Goal: Transaction & Acquisition: Purchase product/service

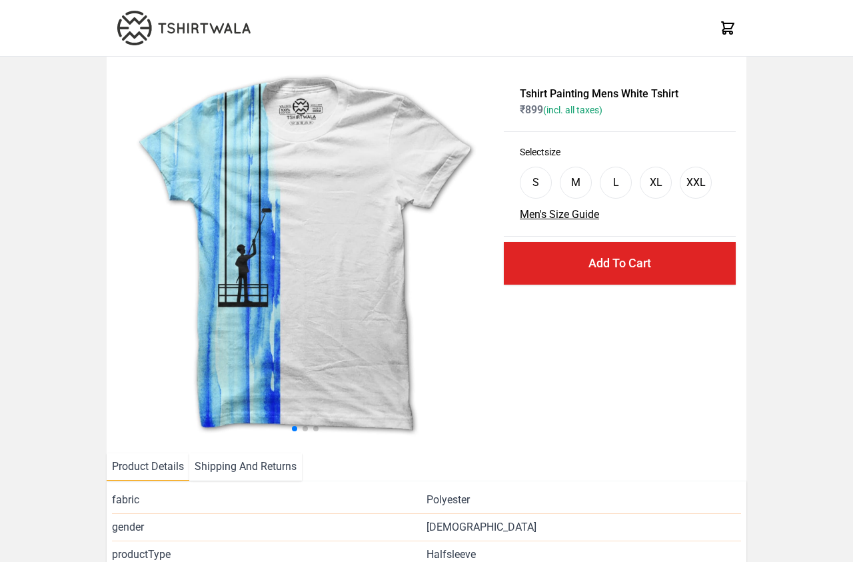
click at [312, 297] on img at bounding box center [305, 254] width 376 height 375
click at [293, 291] on img at bounding box center [305, 254] width 376 height 375
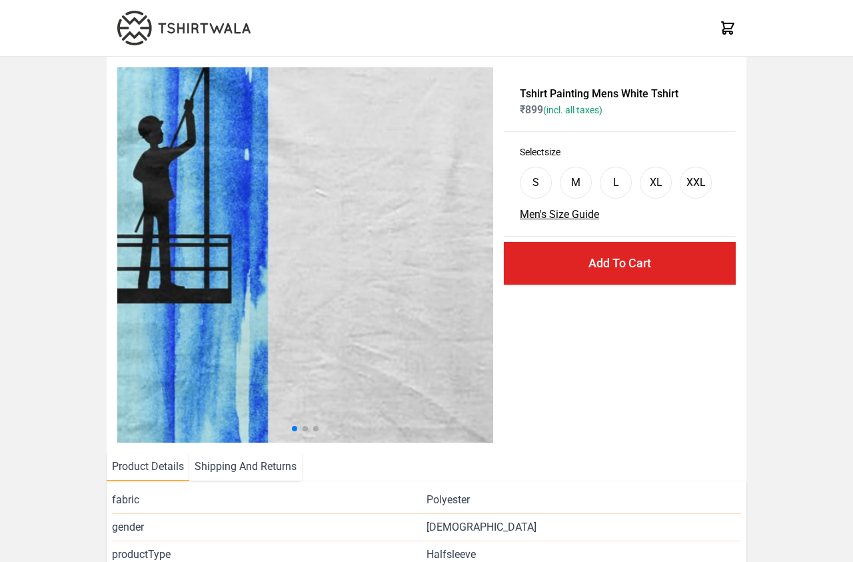
click at [285, 277] on img at bounding box center [342, 148] width 1127 height 1126
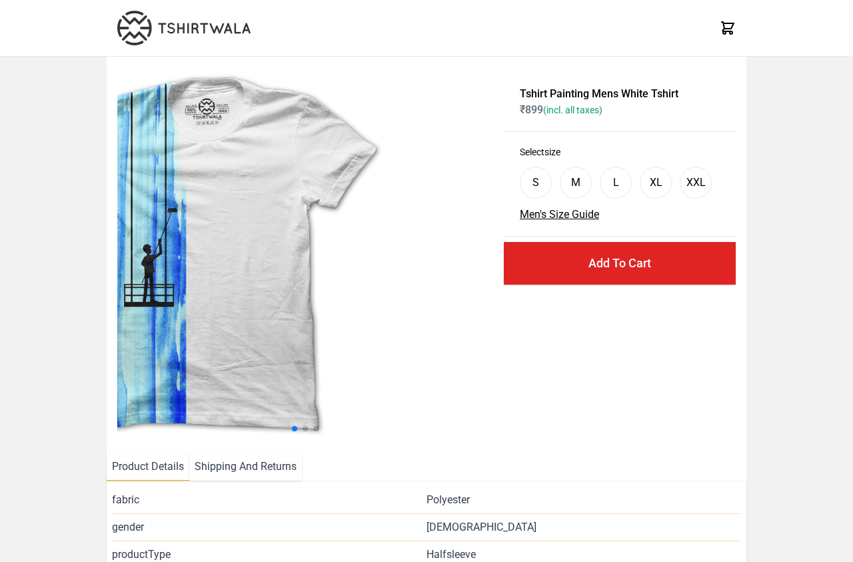
click at [225, 304] on img at bounding box center [211, 254] width 376 height 375
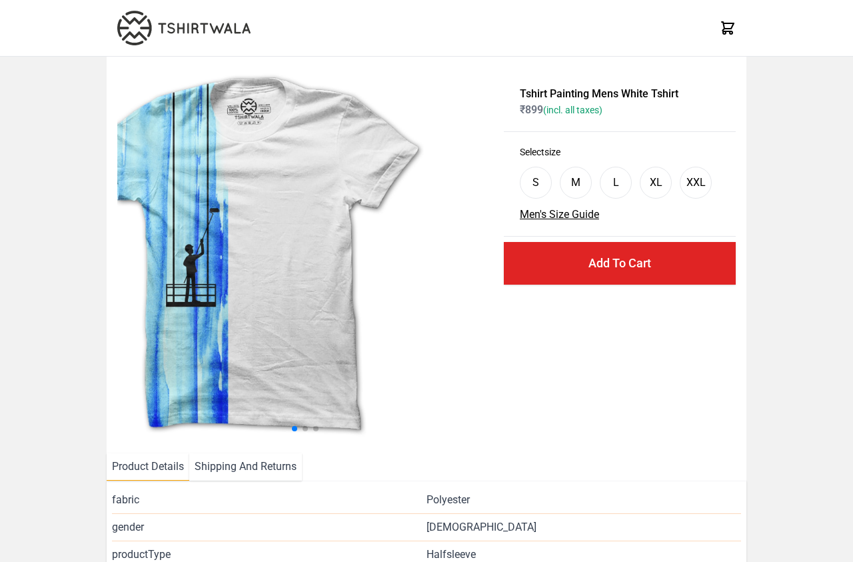
click at [97, 312] on div "Tshirt Painting Mens White Tshirt ₹ 899 (incl. all taxes) Select size S M L XL …" at bounding box center [426, 329] width 853 height 544
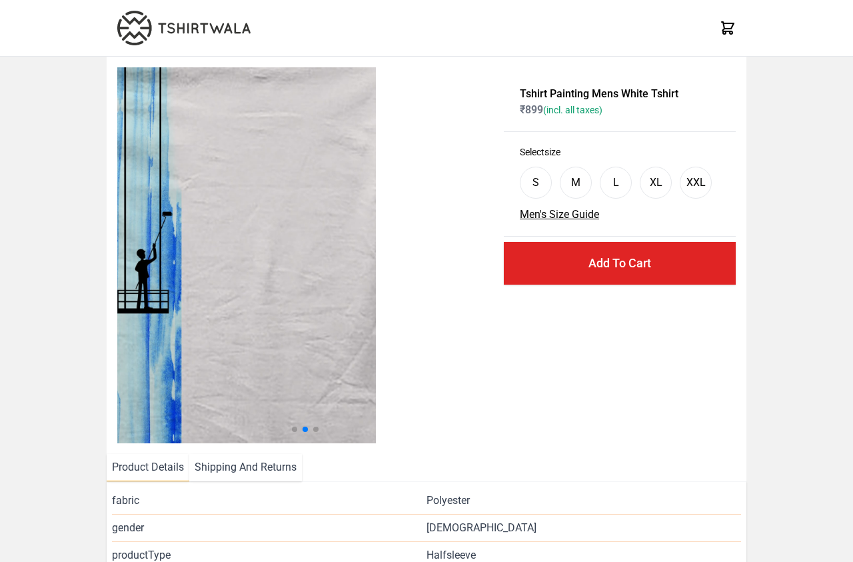
click at [104, 298] on div "Tshirt Painting Mens White Tshirt ₹ 899 (incl. all taxes) Select size S M L XL …" at bounding box center [426, 329] width 853 height 545
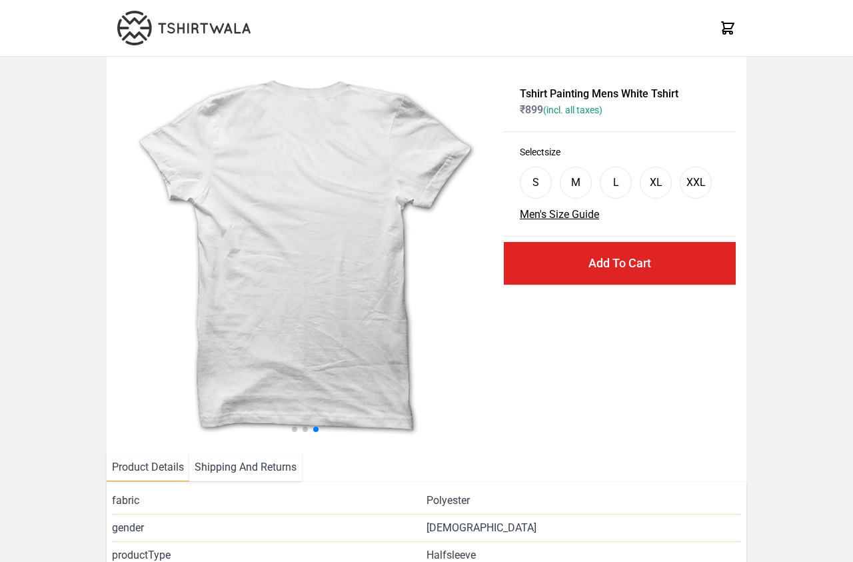
click at [453, 267] on img at bounding box center [305, 254] width 376 height 375
click at [293, 428] on span at bounding box center [294, 428] width 5 height 5
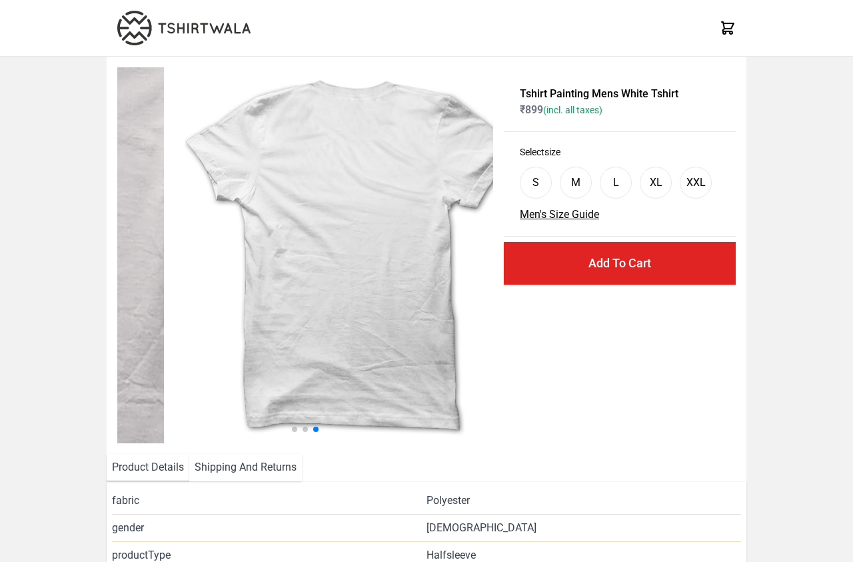
click at [528, 332] on div "Tshirt Painting Mens White Tshirt ₹ 899 (incl. all taxes) Select size S M L XL …" at bounding box center [427, 255] width 640 height 397
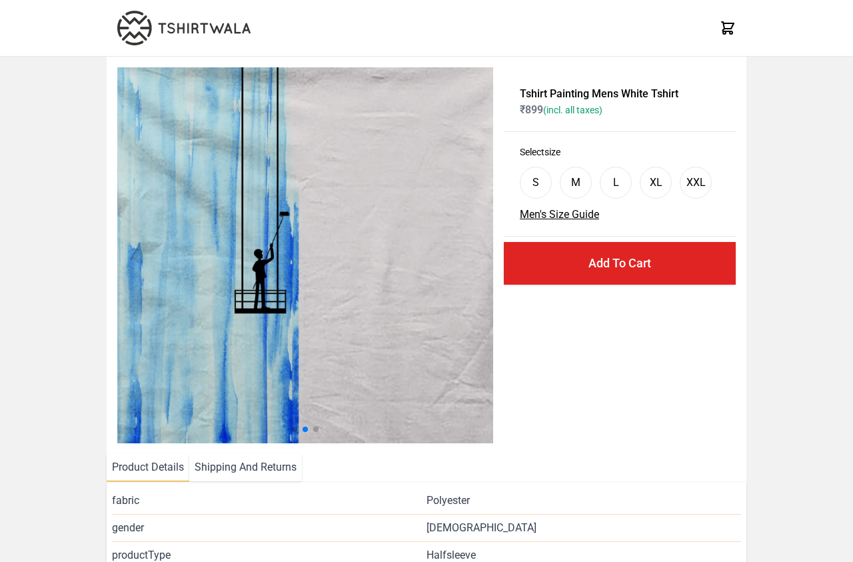
click at [430, 300] on img at bounding box center [305, 255] width 376 height 376
